Goal: Find specific page/section: Find specific page/section

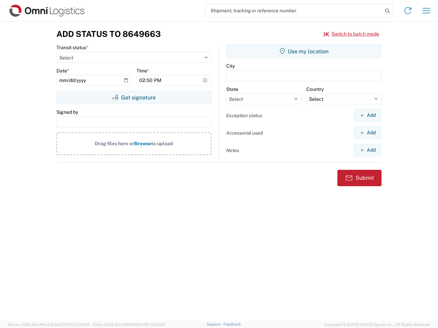
click at [294, 11] on input "search" at bounding box center [293, 10] width 177 height 13
click at [387, 11] on icon at bounding box center [387, 11] width 10 height 10
click at [408, 11] on icon at bounding box center [407, 10] width 11 height 11
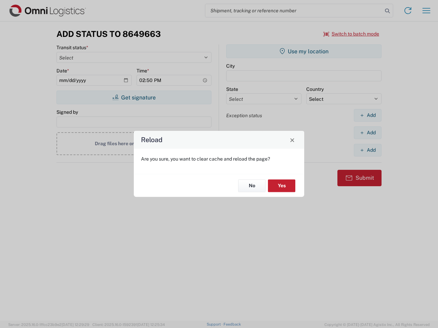
click at [426, 11] on div "Reload Are you sure, you want to clear cache and reload the page? No Yes" at bounding box center [219, 164] width 438 height 328
click at [351, 34] on div "Reload Are you sure, you want to clear cache and reload the page? No Yes" at bounding box center [219, 164] width 438 height 328
click at [134, 97] on div "Reload Are you sure, you want to clear cache and reload the page? No Yes" at bounding box center [219, 164] width 438 height 328
click at [304, 51] on div "Reload Are you sure, you want to clear cache and reload the page? No Yes" at bounding box center [219, 164] width 438 height 328
click at [367, 115] on div "Reload Are you sure, you want to clear cache and reload the page? No Yes" at bounding box center [219, 164] width 438 height 328
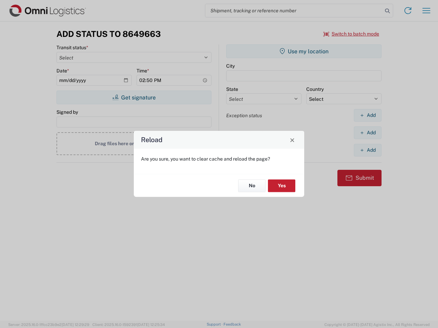
click at [367, 133] on div "Reload Are you sure, you want to clear cache and reload the page? No Yes" at bounding box center [219, 164] width 438 height 328
click at [367, 150] on div "Reload Are you sure, you want to clear cache and reload the page? No Yes" at bounding box center [219, 164] width 438 height 328
